Goal: Task Accomplishment & Management: Complete application form

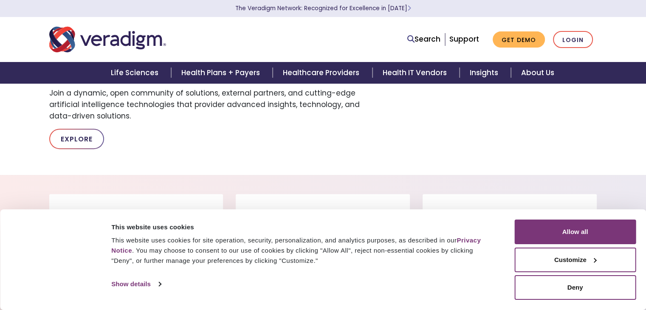
scroll to position [489, 0]
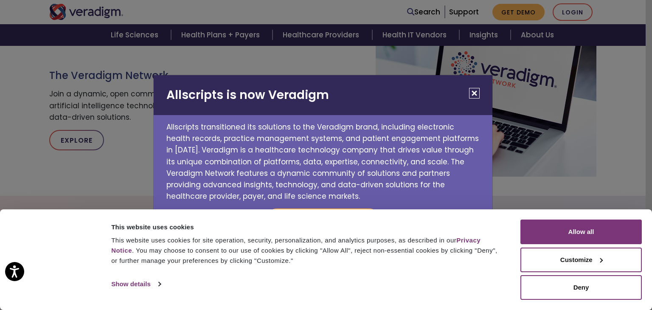
click at [476, 92] on button "Close" at bounding box center [474, 93] width 11 height 11
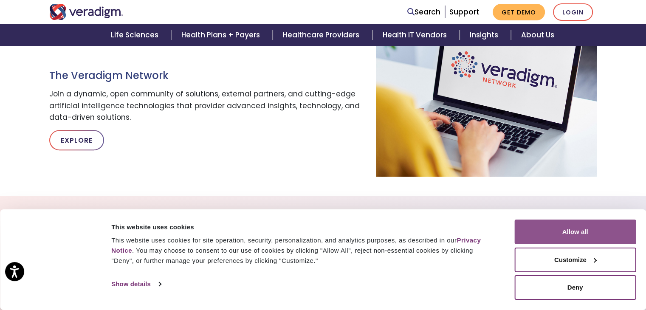
click at [584, 235] on button "Allow all" at bounding box center [574, 232] width 121 height 25
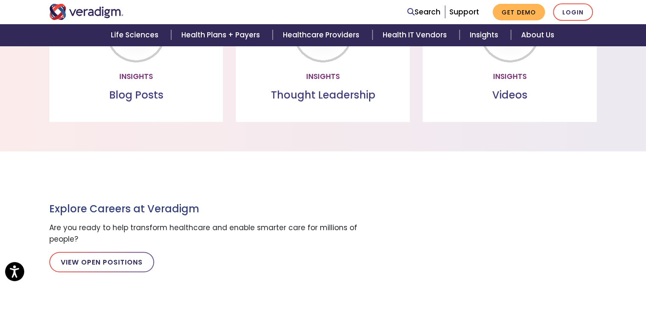
scroll to position [914, 0]
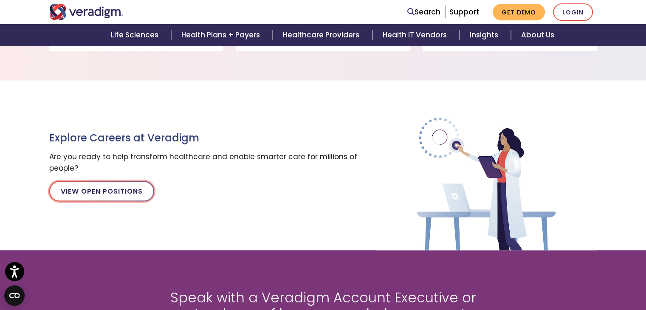
click at [106, 193] on link "View Open Positions" at bounding box center [101, 191] width 105 height 20
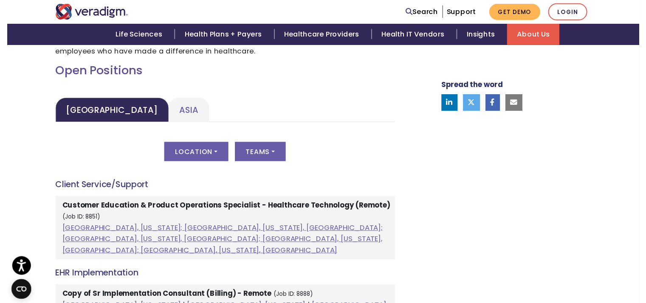
scroll to position [372, 0]
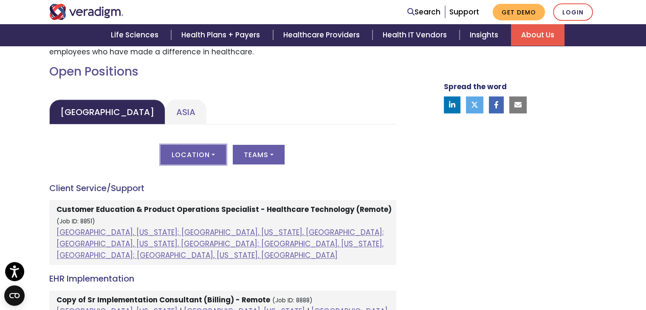
click at [189, 153] on button "Location" at bounding box center [193, 155] width 65 height 20
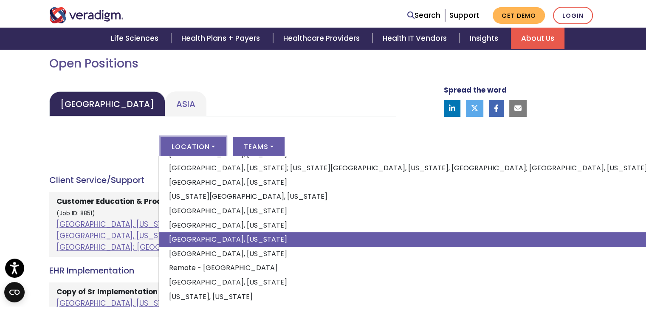
scroll to position [383, 0]
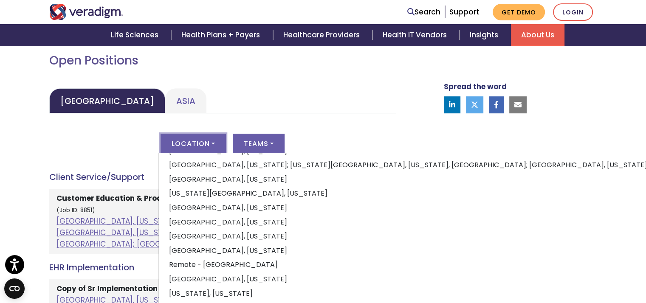
click at [330, 88] on ul "United States Asia" at bounding box center [222, 100] width 347 height 25
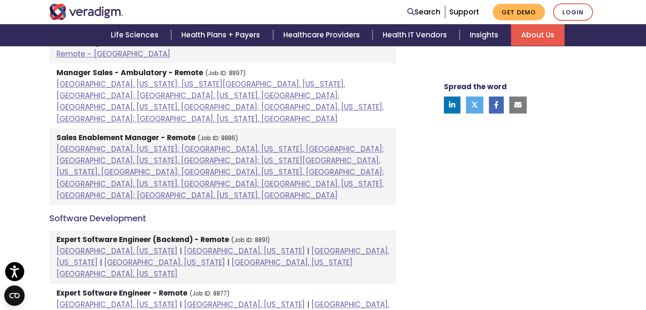
scroll to position [951, 0]
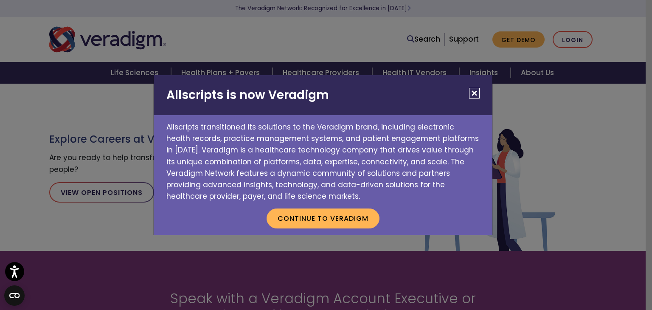
click at [472, 97] on button "Close" at bounding box center [474, 93] width 11 height 11
